Goal: Information Seeking & Learning: Learn about a topic

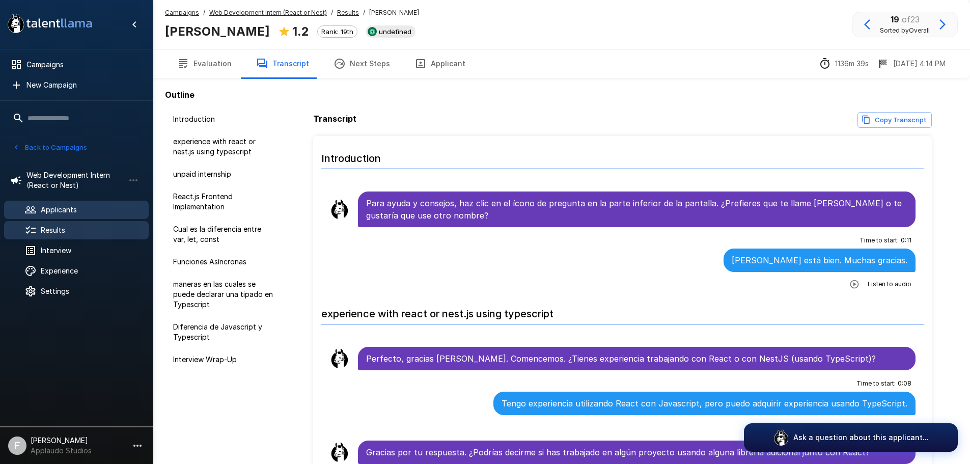
click at [78, 210] on span "Applicants" at bounding box center [91, 210] width 100 height 10
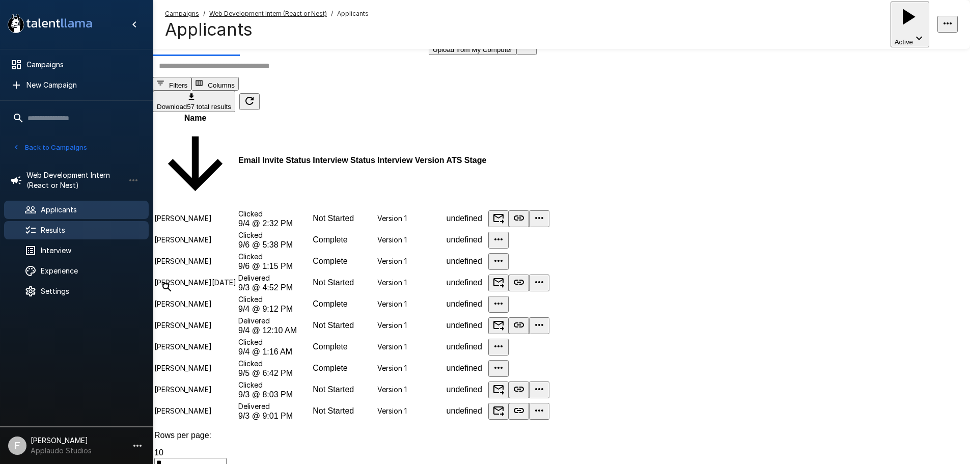
click at [85, 232] on span "Results" at bounding box center [91, 230] width 100 height 10
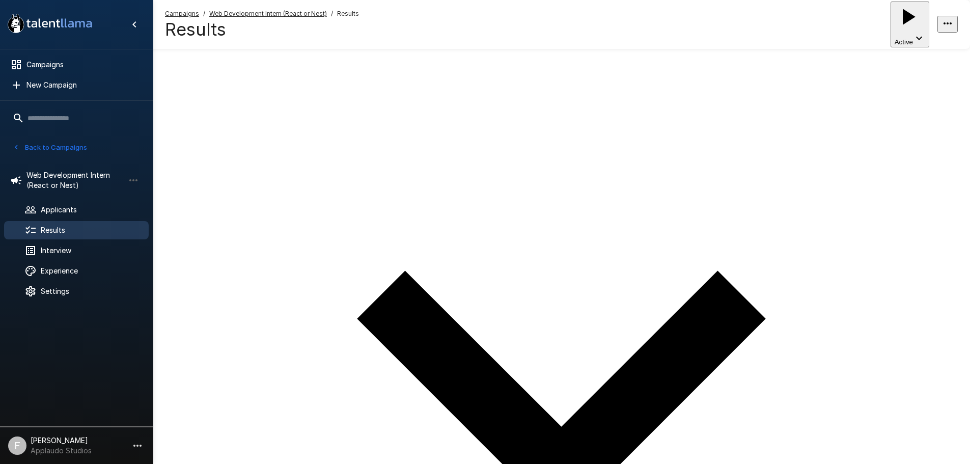
scroll to position [102, 0]
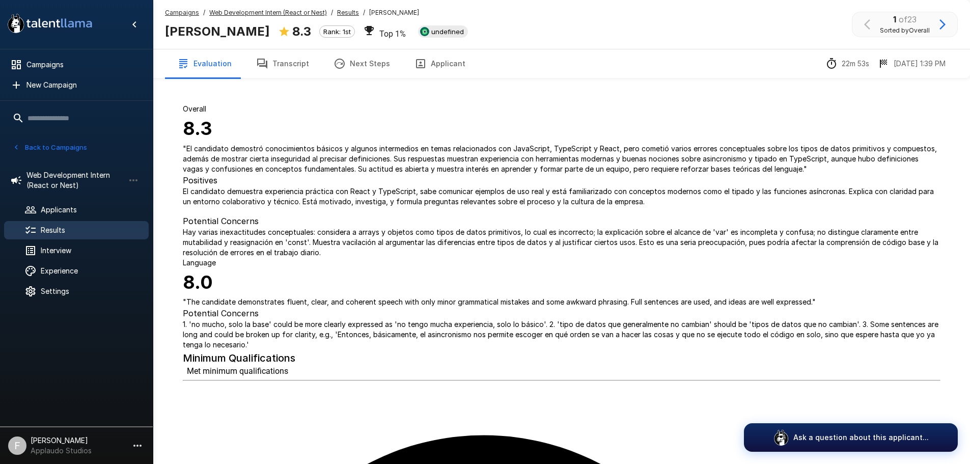
click at [275, 57] on button "Transcript" at bounding box center [282, 63] width 77 height 29
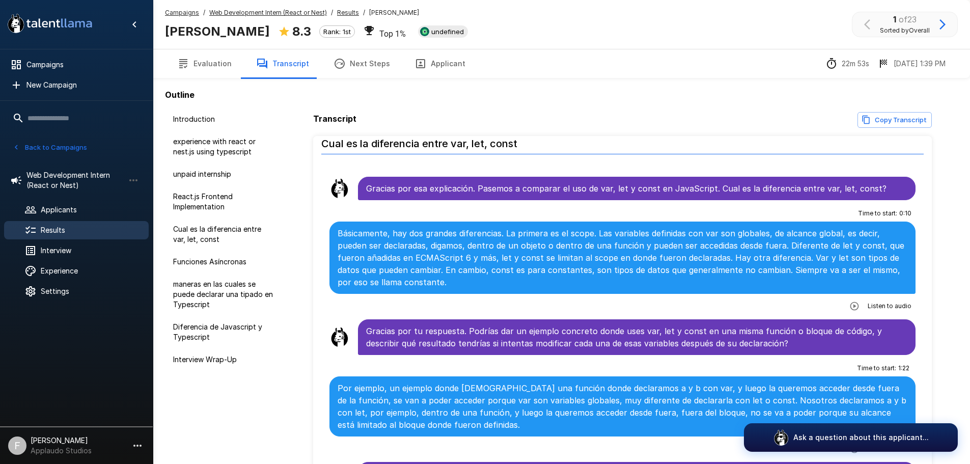
scroll to position [968, 0]
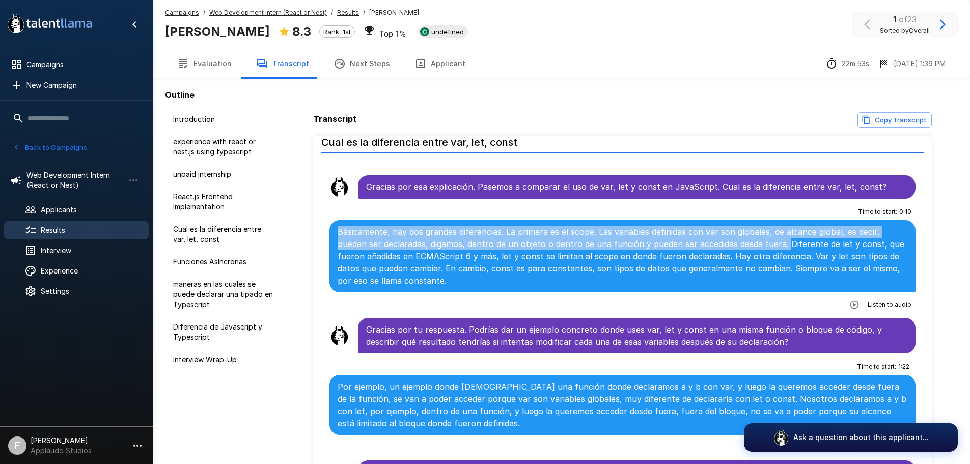
drag, startPoint x: 784, startPoint y: 245, endPoint x: 339, endPoint y: 232, distance: 445.9
click at [339, 232] on p "Básicamente, hay dos grandes diferencias. La primera es el scope. Las variables…" at bounding box center [623, 256] width 571 height 61
click at [758, 238] on p "Básicamente, hay dos grandes diferencias. La primera es el scope. Las variables…" at bounding box center [623, 256] width 571 height 61
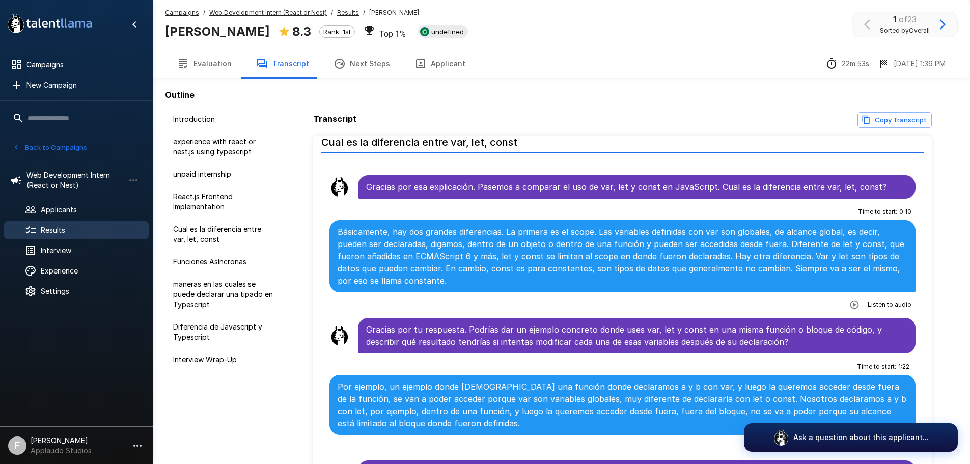
click at [431, 69] on button "Applicant" at bounding box center [439, 63] width 75 height 29
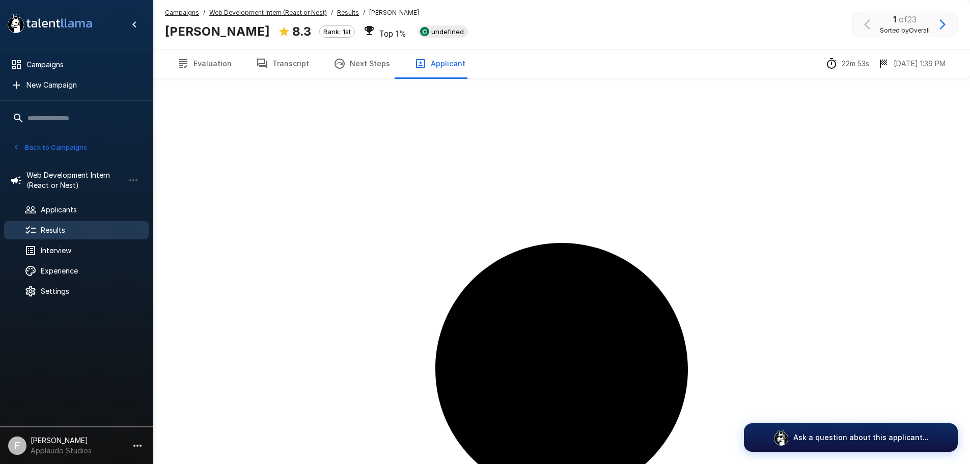
click at [357, 67] on button "Next Steps" at bounding box center [361, 63] width 81 height 29
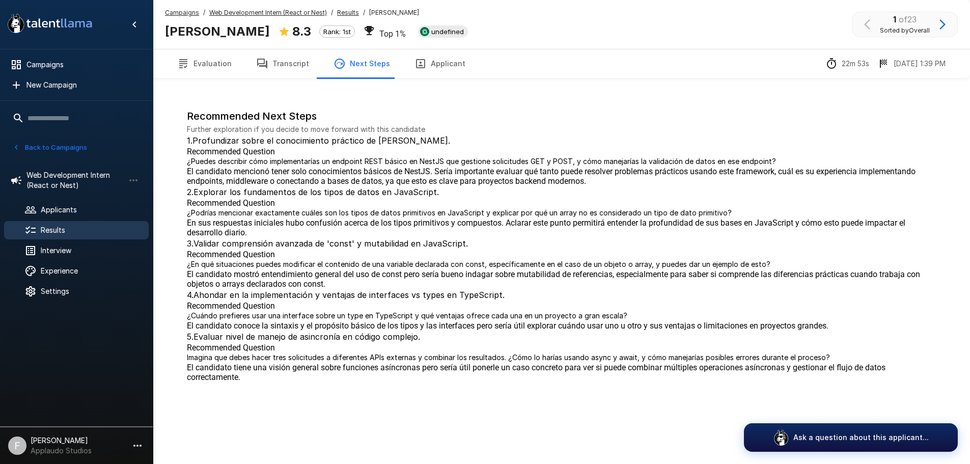
click at [267, 68] on button "Transcript" at bounding box center [282, 63] width 77 height 29
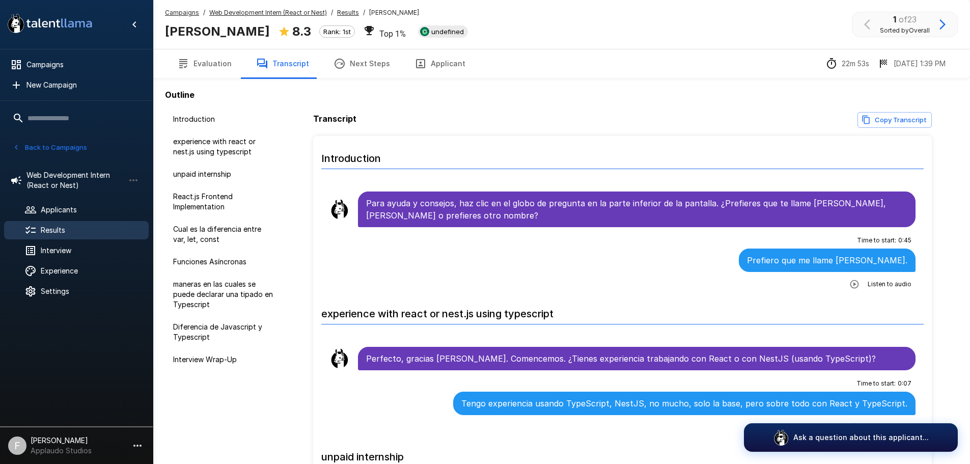
click at [208, 67] on button "Evaluation" at bounding box center [204, 63] width 79 height 29
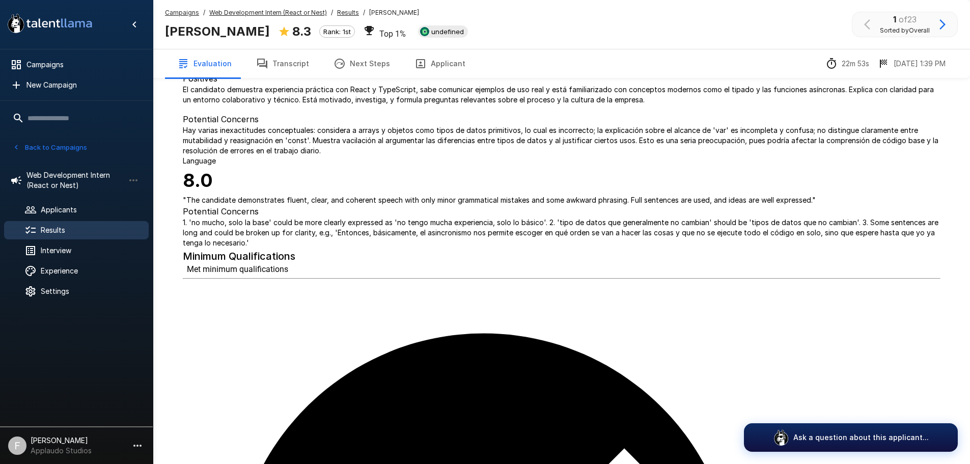
click at [285, 72] on p "" El candidato demostró conocimientos básicos y algunos intermedios en temas re…" at bounding box center [562, 57] width 758 height 31
click at [305, 67] on button "Transcript" at bounding box center [282, 63] width 77 height 29
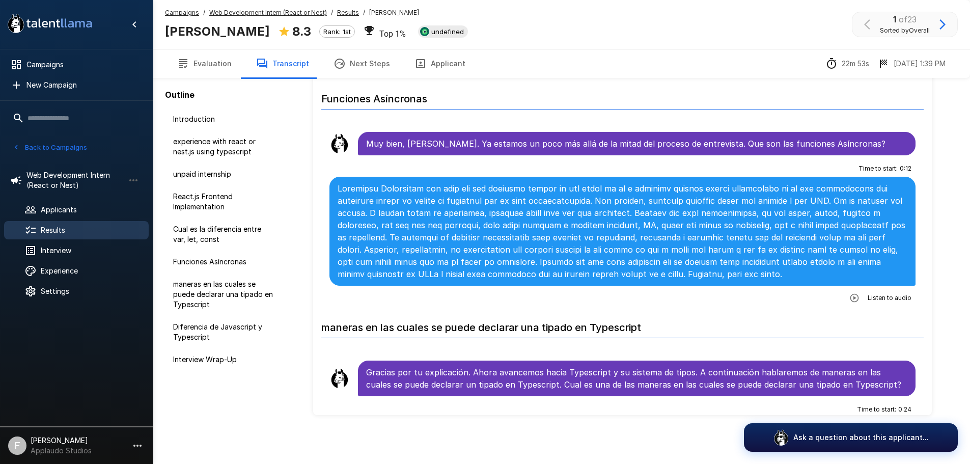
scroll to position [1528, 0]
